Goal: Transaction & Acquisition: Book appointment/travel/reservation

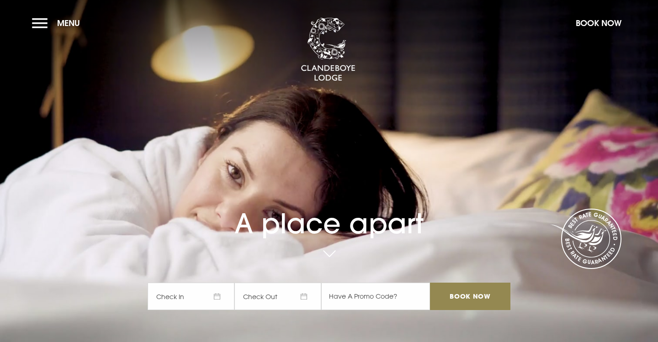
click at [41, 28] on button "Menu" at bounding box center [58, 23] width 53 height 20
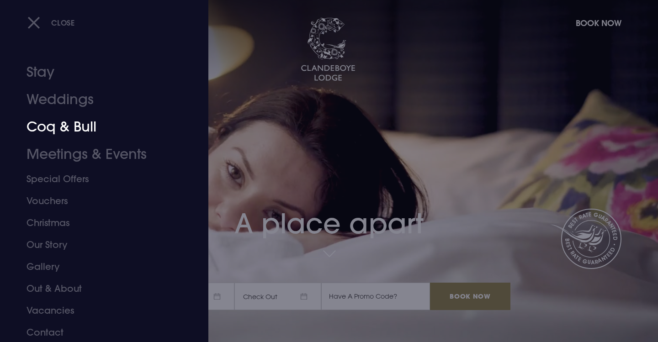
click at [60, 127] on link "Coq & Bull" at bounding box center [99, 126] width 144 height 27
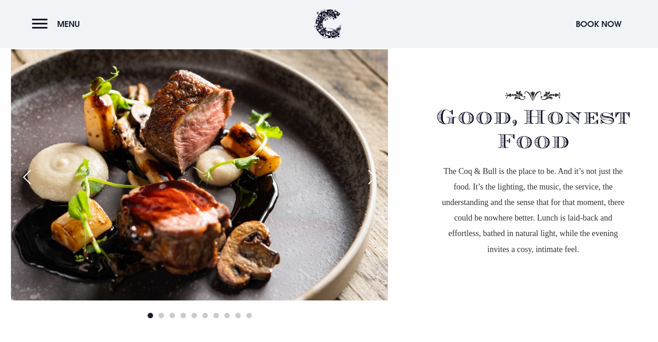
scroll to position [604, 0]
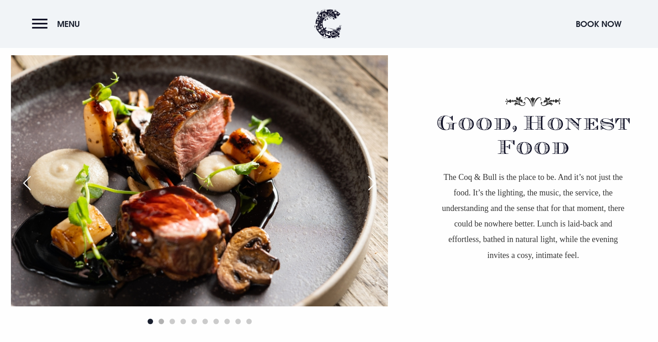
click at [162, 321] on span "Go to slide 2" at bounding box center [161, 321] width 5 height 5
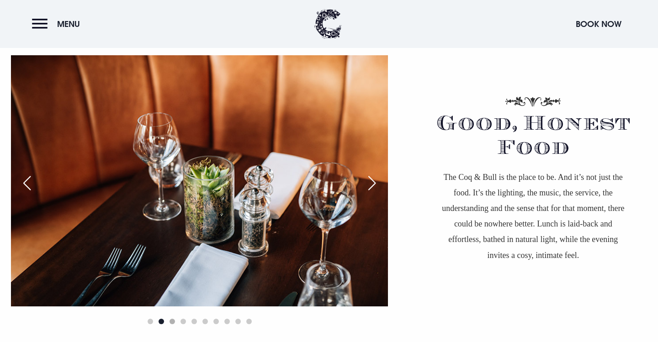
click at [170, 322] on span "Go to slide 3" at bounding box center [172, 321] width 5 height 5
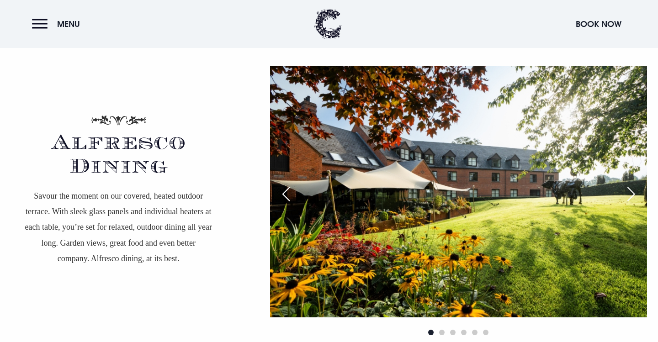
scroll to position [1653, 0]
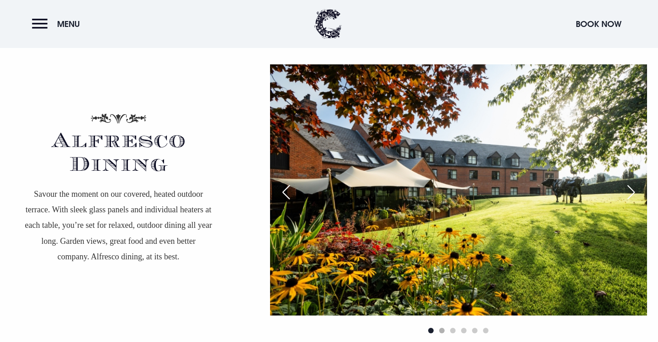
click at [442, 329] on span "Go to slide 2" at bounding box center [441, 330] width 5 height 5
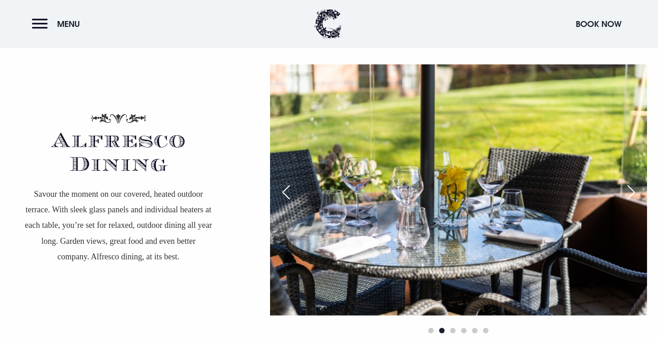
click at [454, 333] on div at bounding box center [458, 330] width 377 height 11
click at [454, 332] on span "Go to slide 3" at bounding box center [452, 330] width 5 height 5
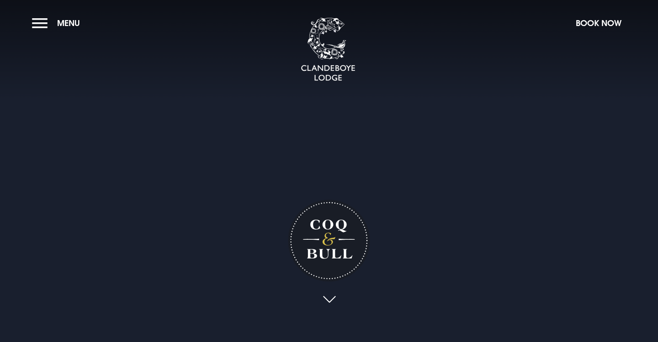
scroll to position [0, 0]
click at [40, 20] on button "Menu" at bounding box center [58, 23] width 53 height 20
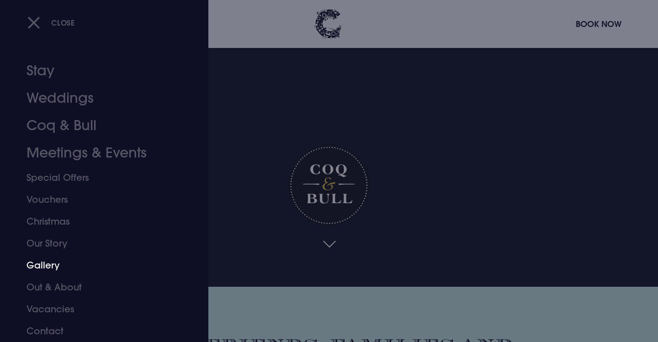
scroll to position [56, 0]
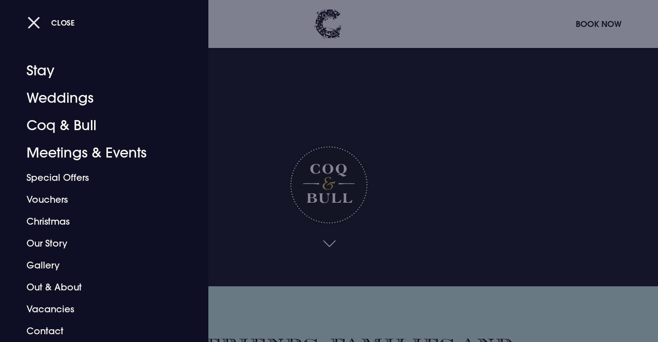
click at [33, 22] on button "Close" at bounding box center [51, 22] width 48 height 19
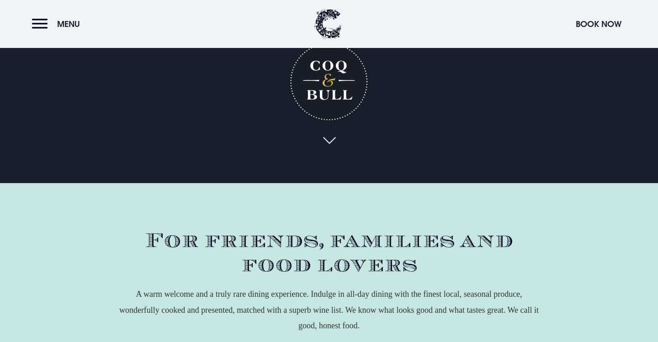
scroll to position [329, 0]
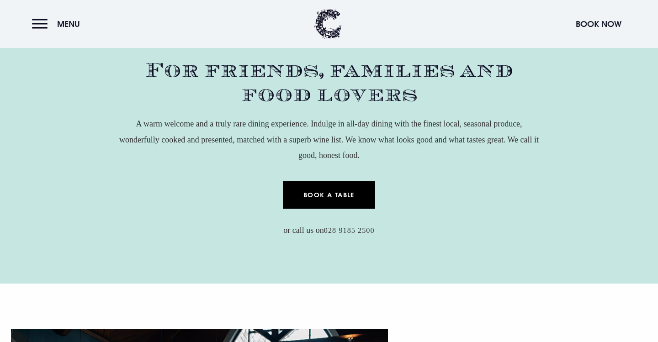
click at [347, 199] on link "Book a Table" at bounding box center [329, 194] width 93 height 27
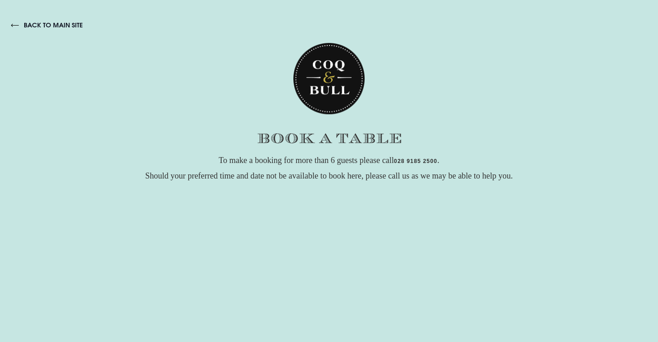
click at [18, 24] on link "back to main site" at bounding box center [47, 25] width 72 height 8
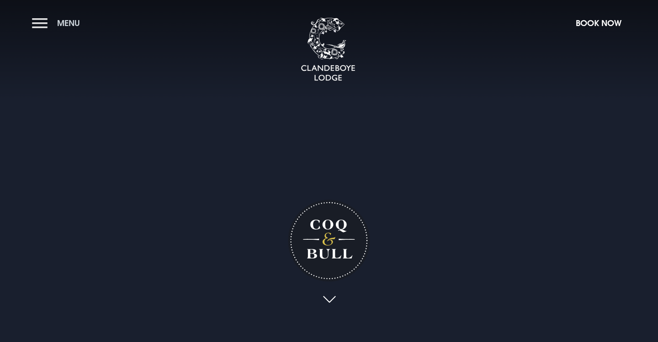
click at [41, 28] on button "Menu" at bounding box center [58, 23] width 53 height 20
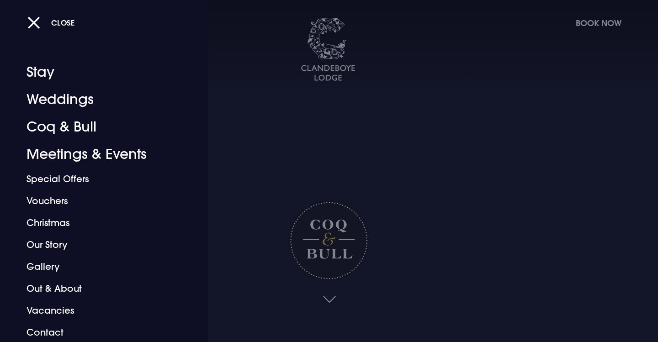
click at [286, 225] on div at bounding box center [329, 171] width 658 height 342
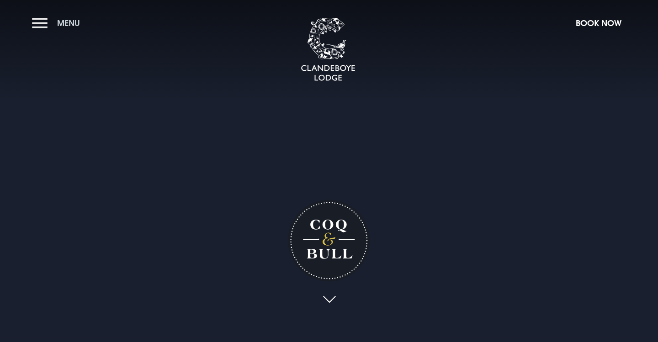
click at [48, 24] on button "Menu" at bounding box center [58, 23] width 53 height 20
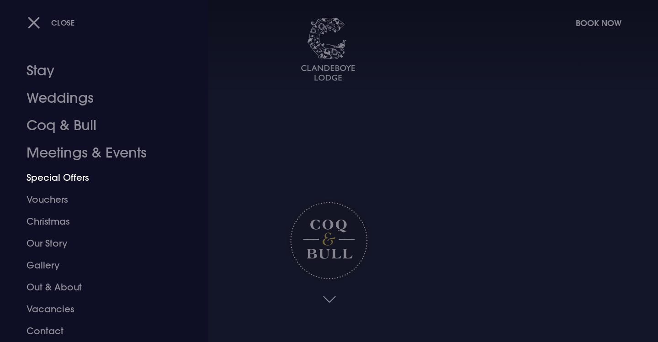
scroll to position [1, 0]
click at [336, 225] on div at bounding box center [329, 171] width 658 height 342
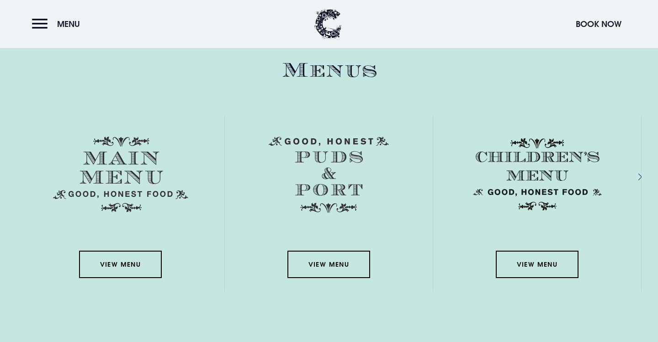
scroll to position [1305, 0]
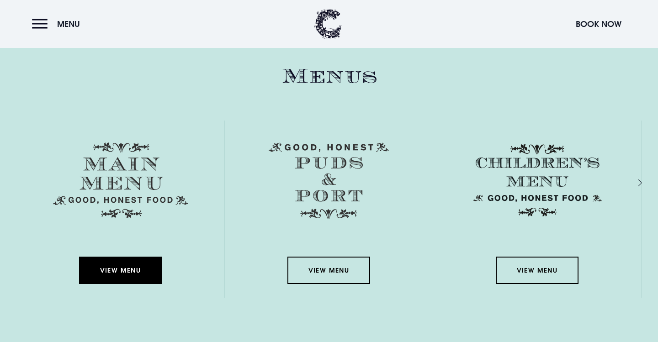
click at [139, 272] on link "View Menu" at bounding box center [120, 270] width 82 height 27
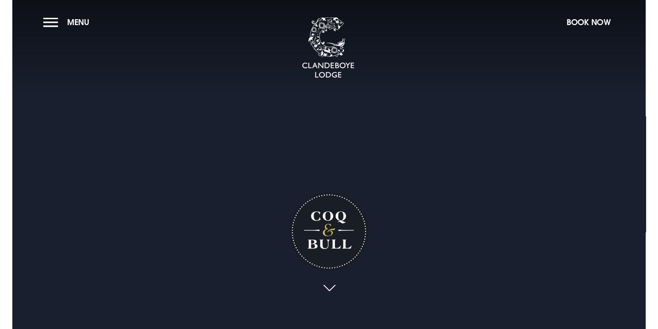
scroll to position [0, 0]
